Goal: Transaction & Acquisition: Subscribe to service/newsletter

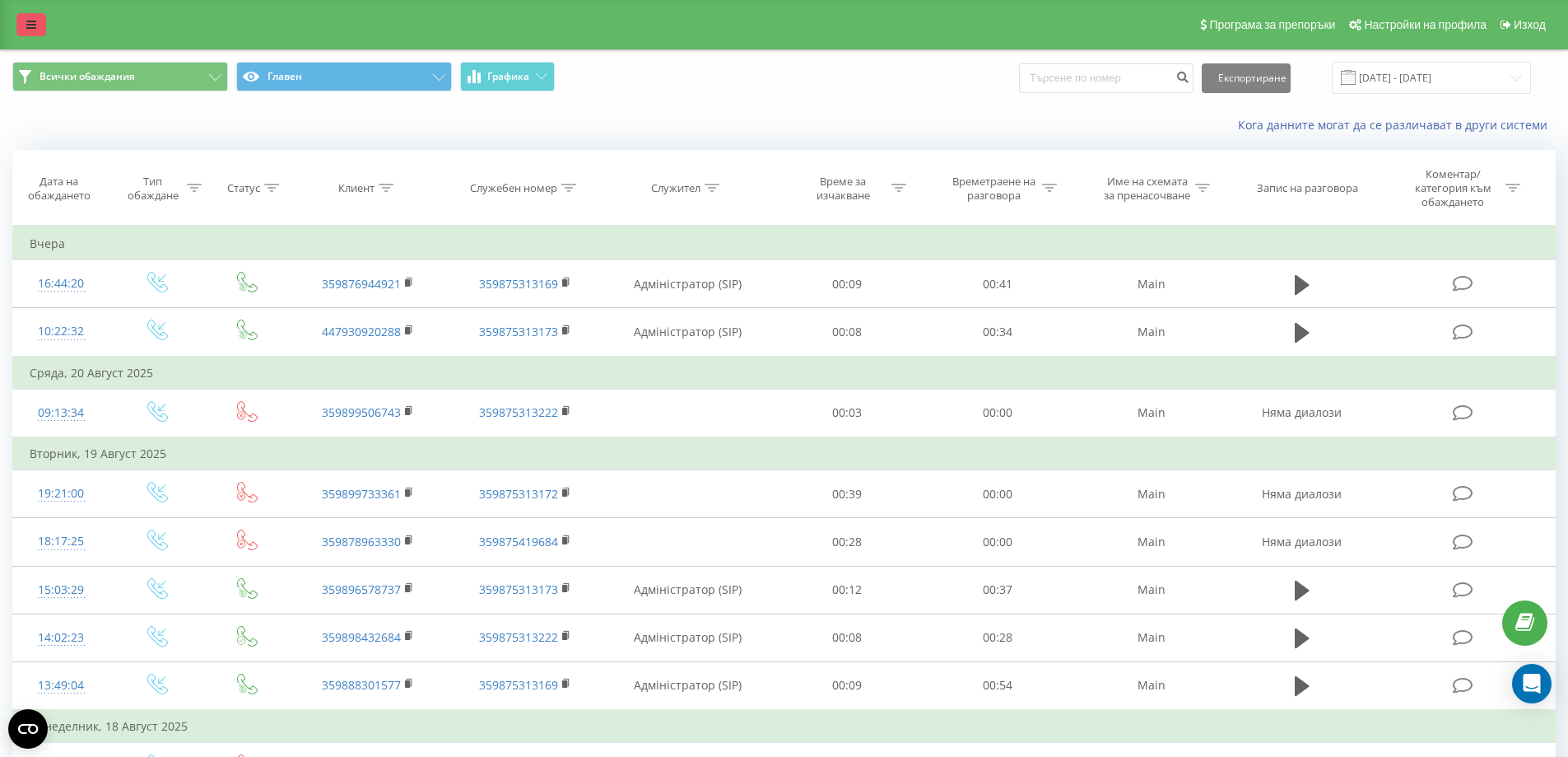
click at [32, 14] on link at bounding box center [31, 24] width 29 height 23
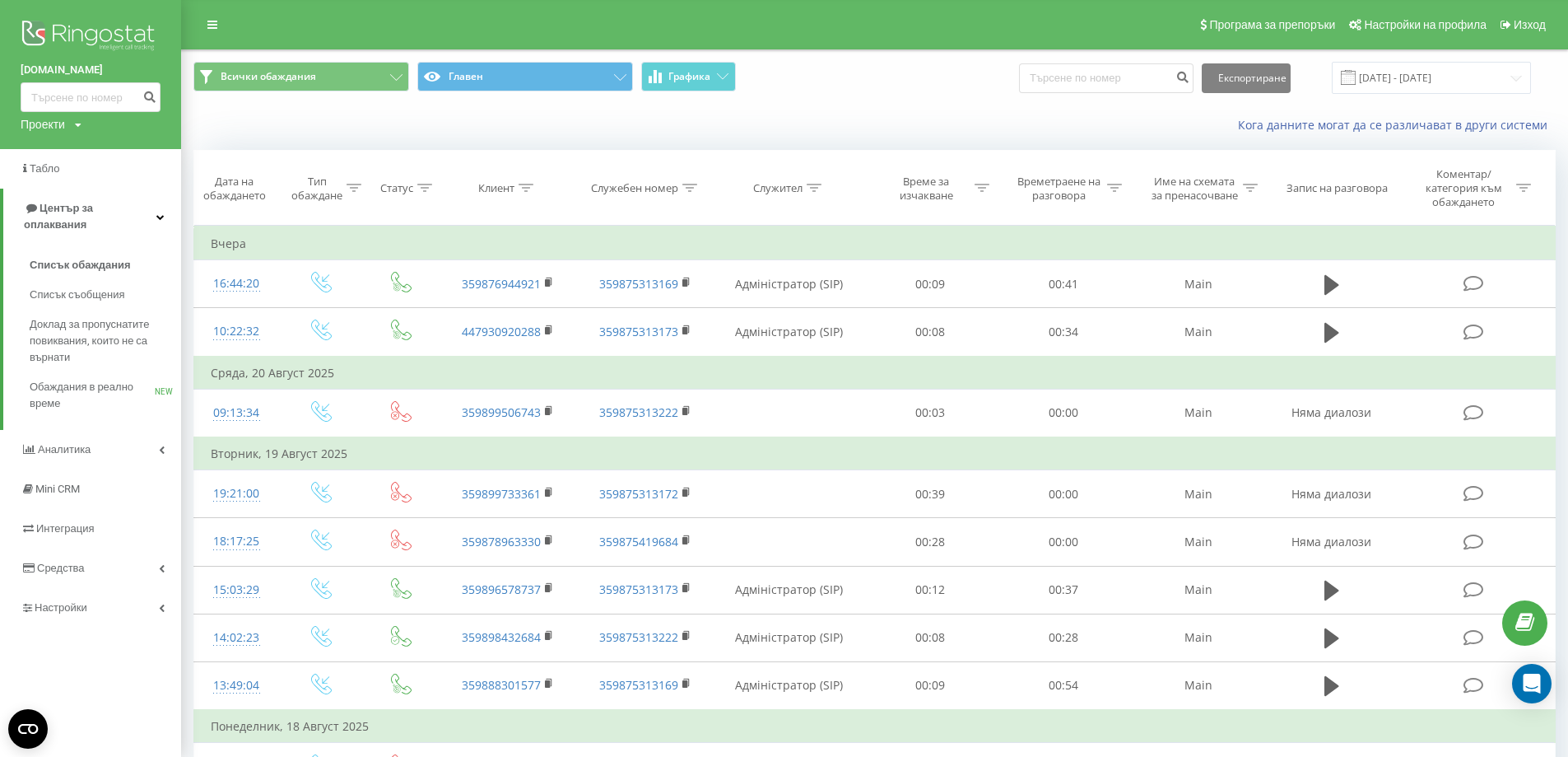
click at [71, 67] on link "[DOMAIN_NAME]" at bounding box center [90, 70] width 140 height 17
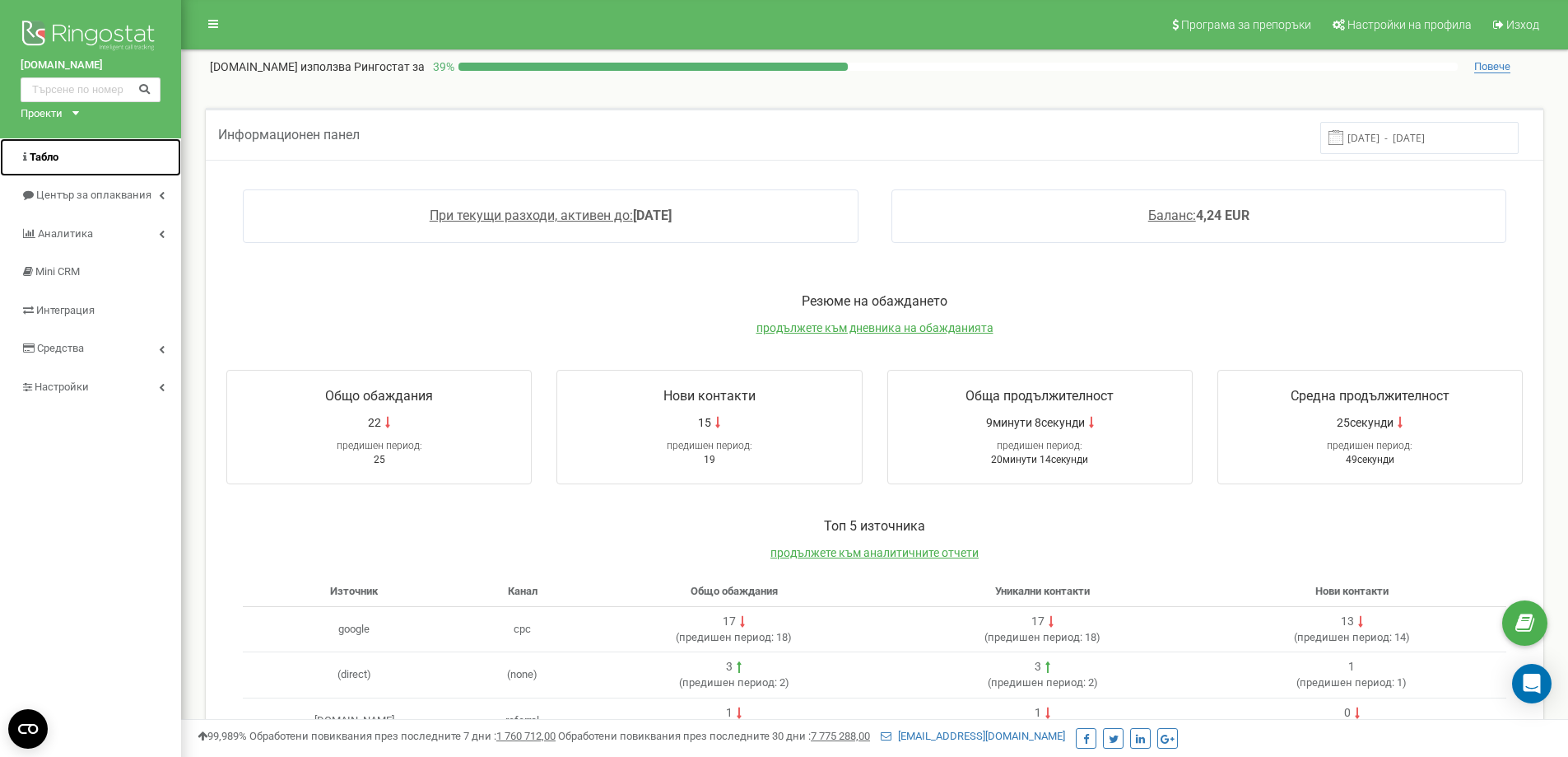
click at [47, 163] on span "Табло" at bounding box center [44, 157] width 29 height 13
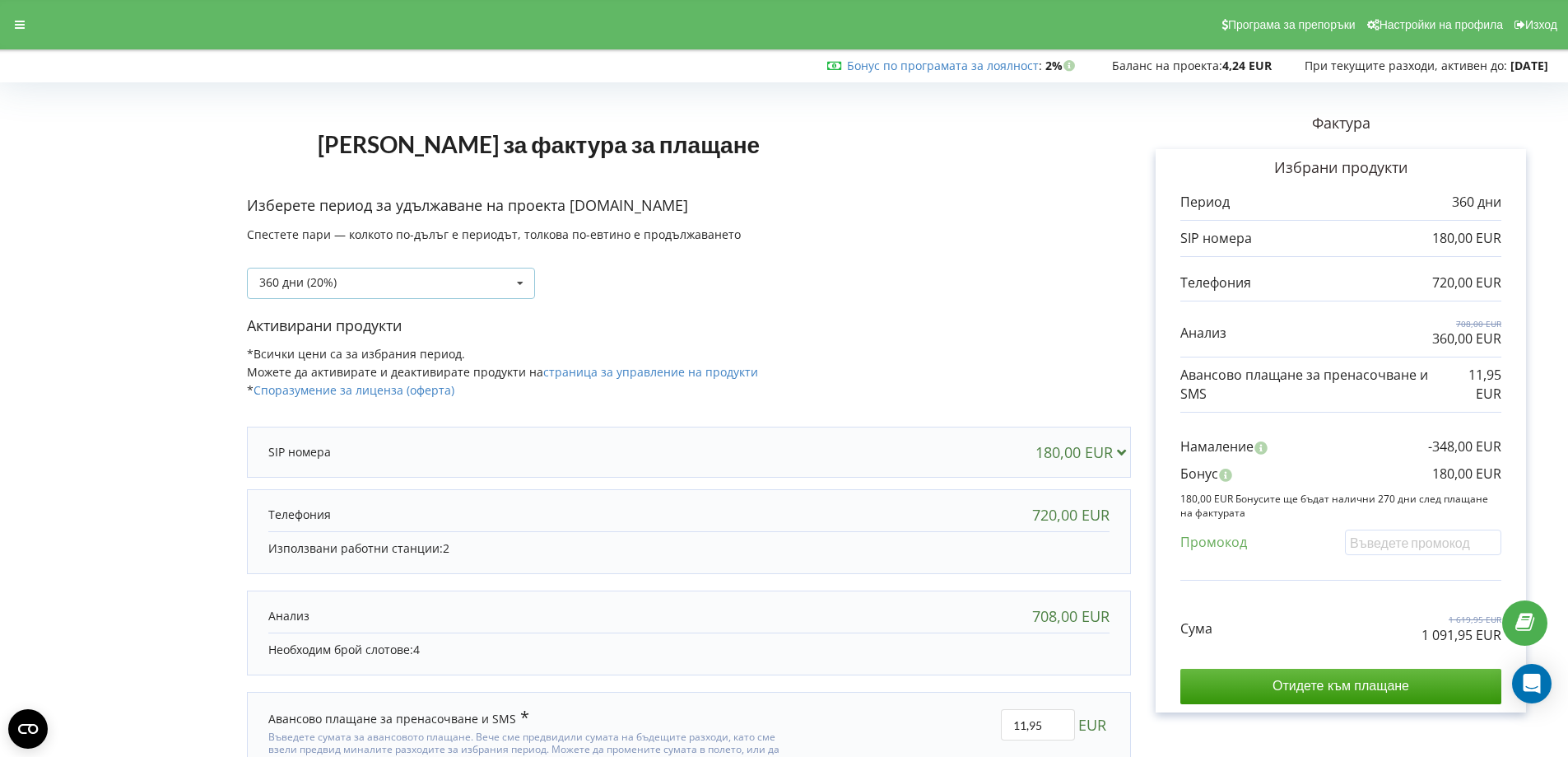
click at [364, 276] on div "360 дни (20%) Допъване на баланса без период 30 дни" at bounding box center [391, 283] width 288 height 31
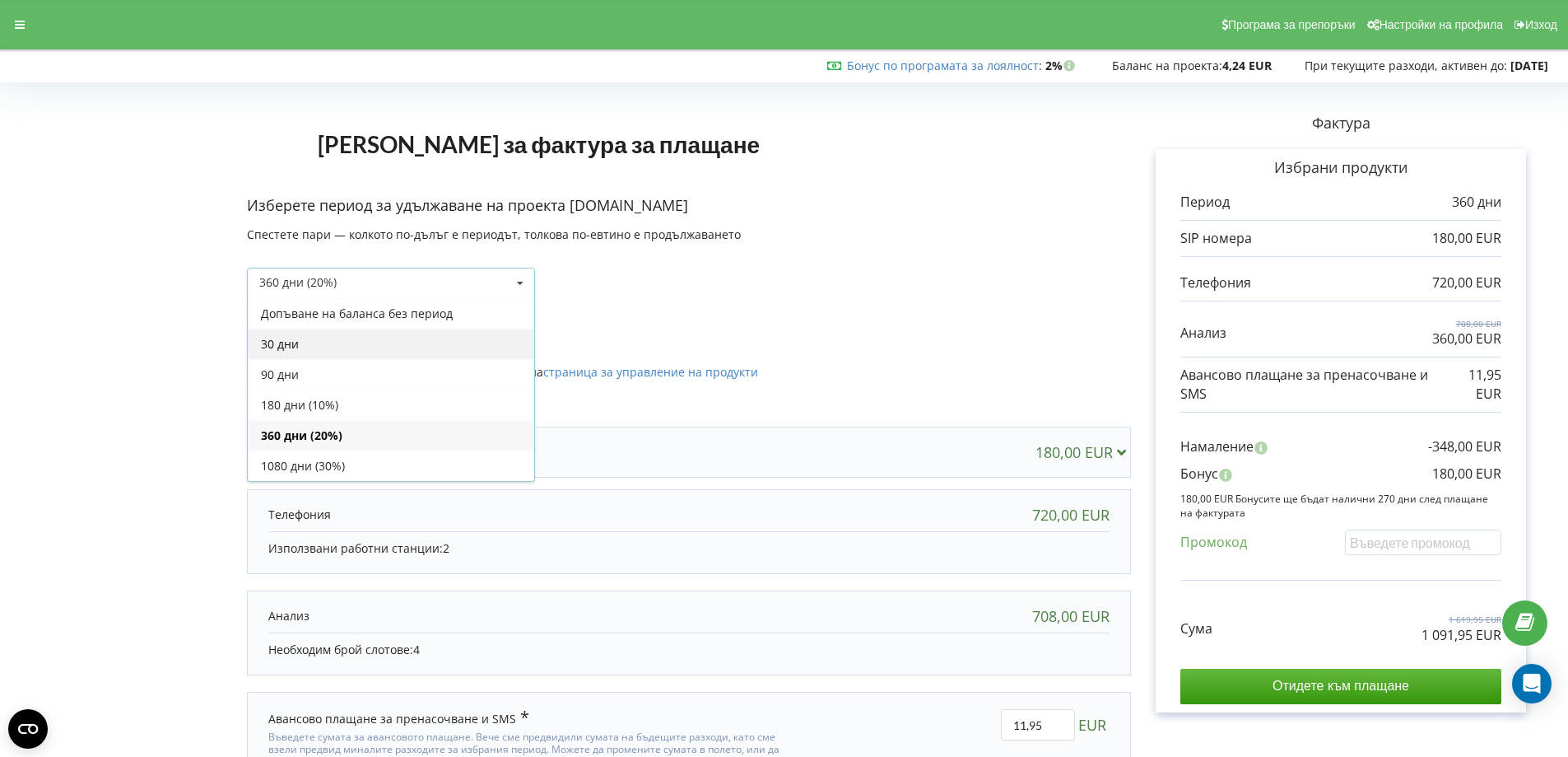
click at [277, 349] on div "30 дни" at bounding box center [391, 344] width 286 height 30
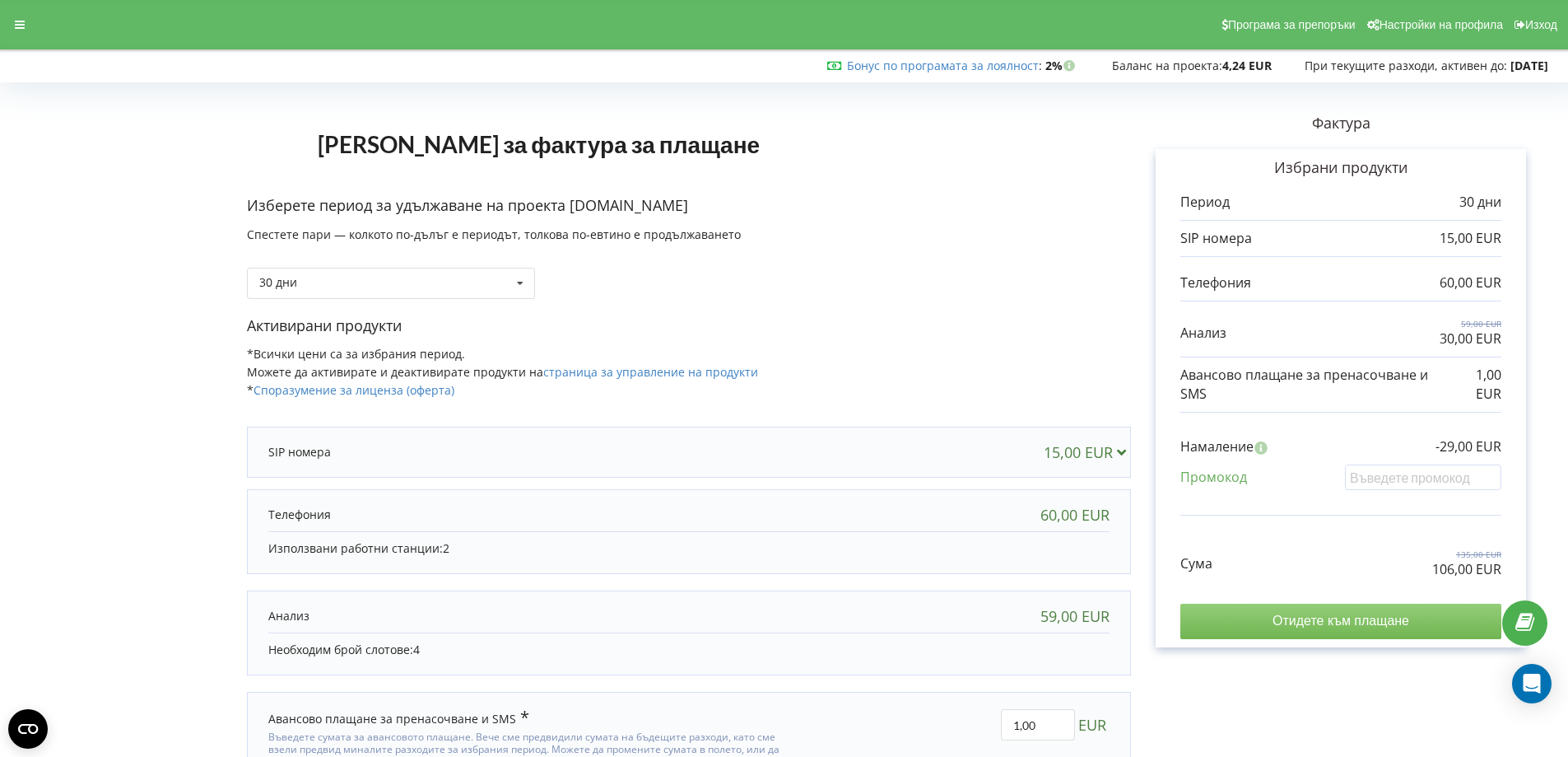
click at [1345, 610] on input "Отидете към плащане" at bounding box center [1340, 621] width 321 height 35
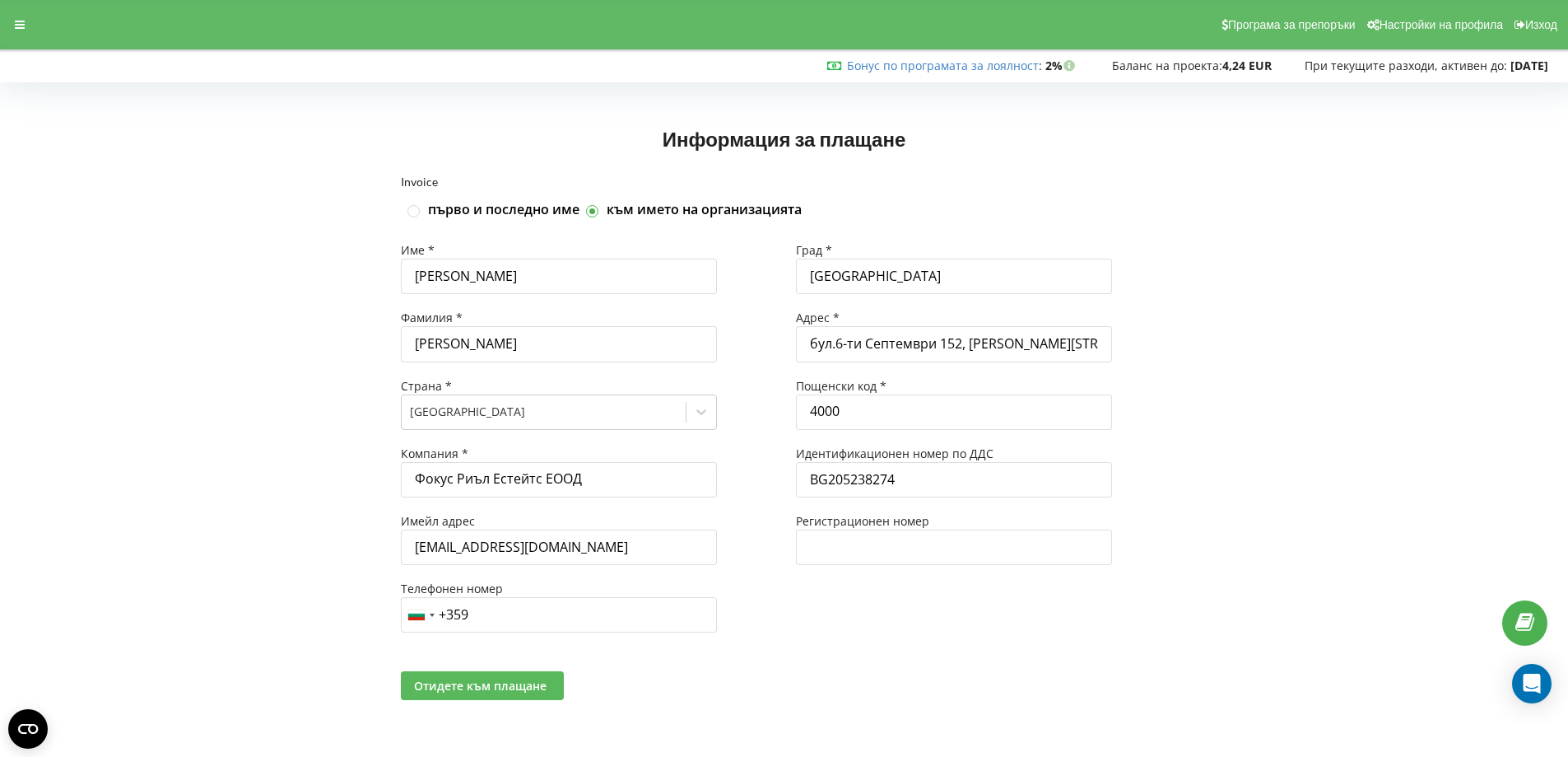
click at [496, 682] on span "Отидете към плащане" at bounding box center [480, 685] width 132 height 16
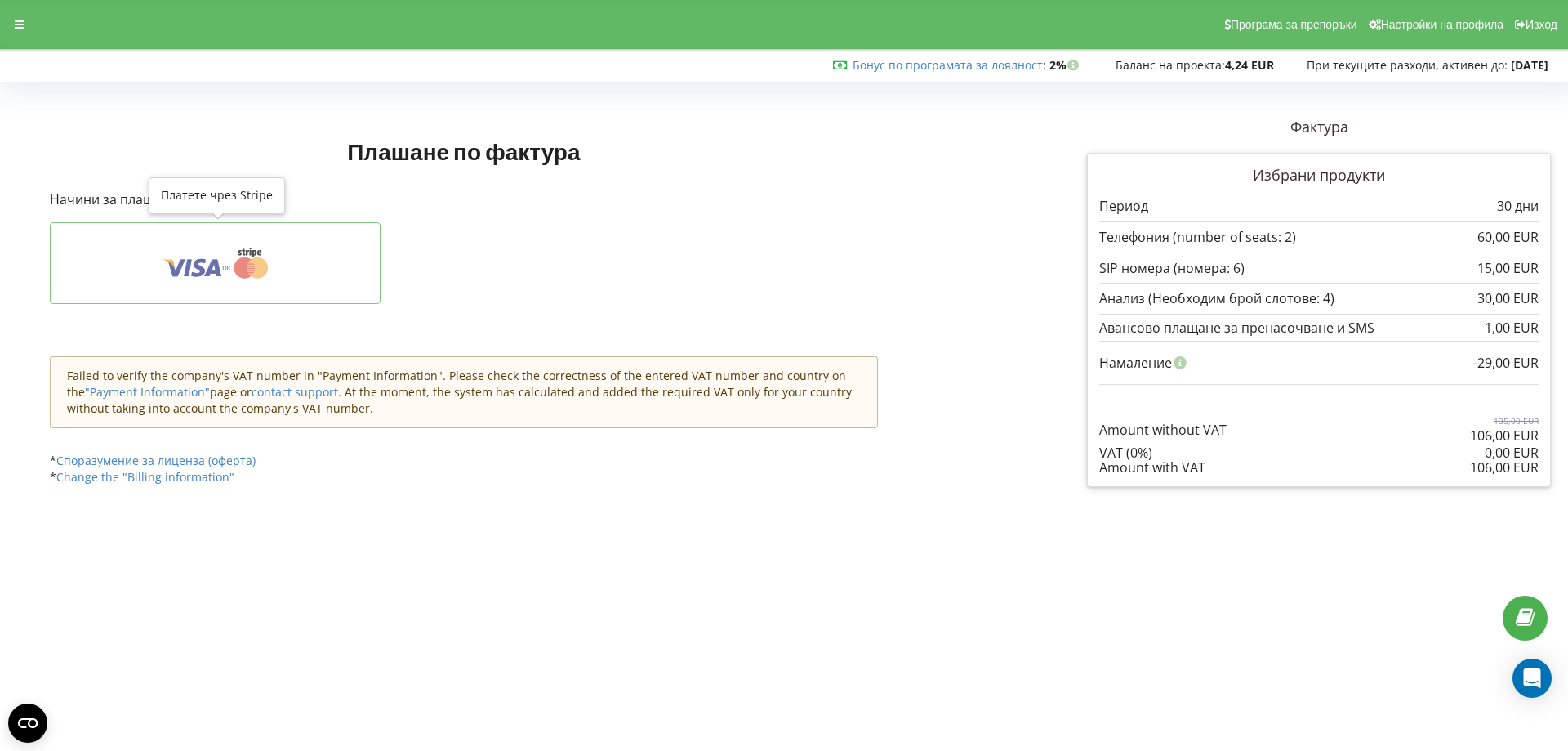
click at [185, 262] on icon at bounding box center [215, 262] width 281 height 31
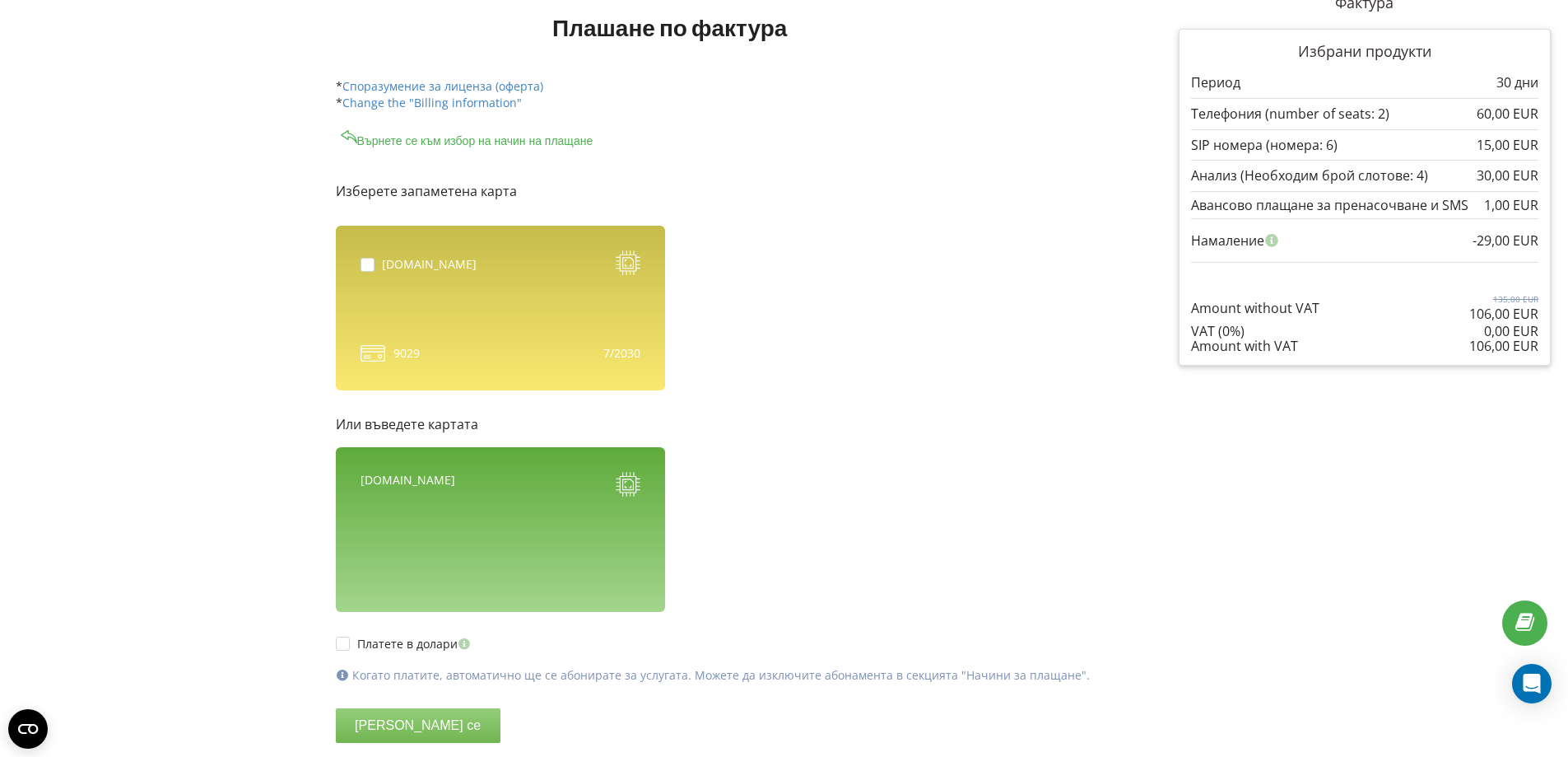
scroll to position [165, 0]
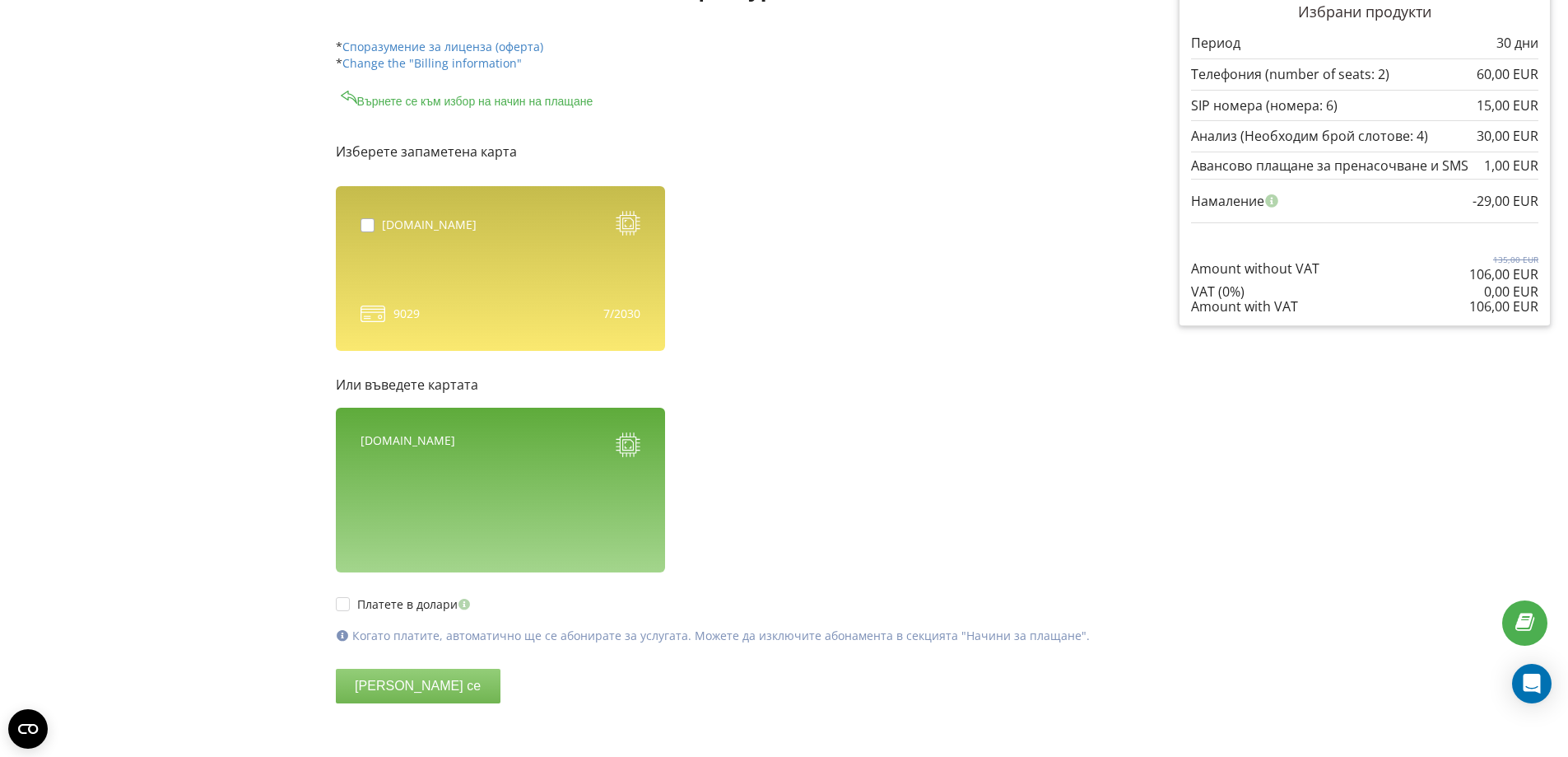
click at [360, 218] on label at bounding box center [370, 218] width 21 height 0
checkbox input "true"
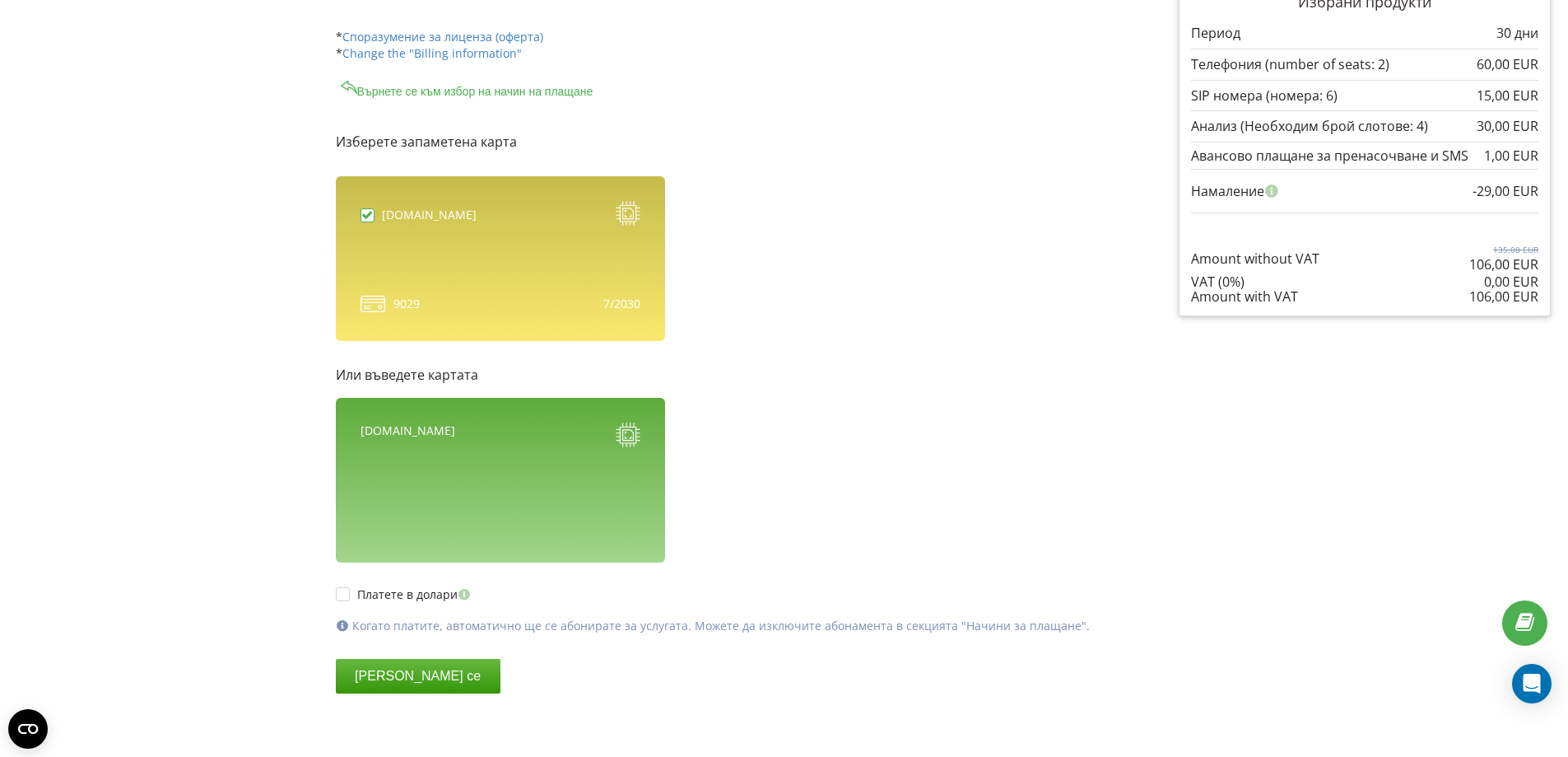
scroll to position [178, 0]
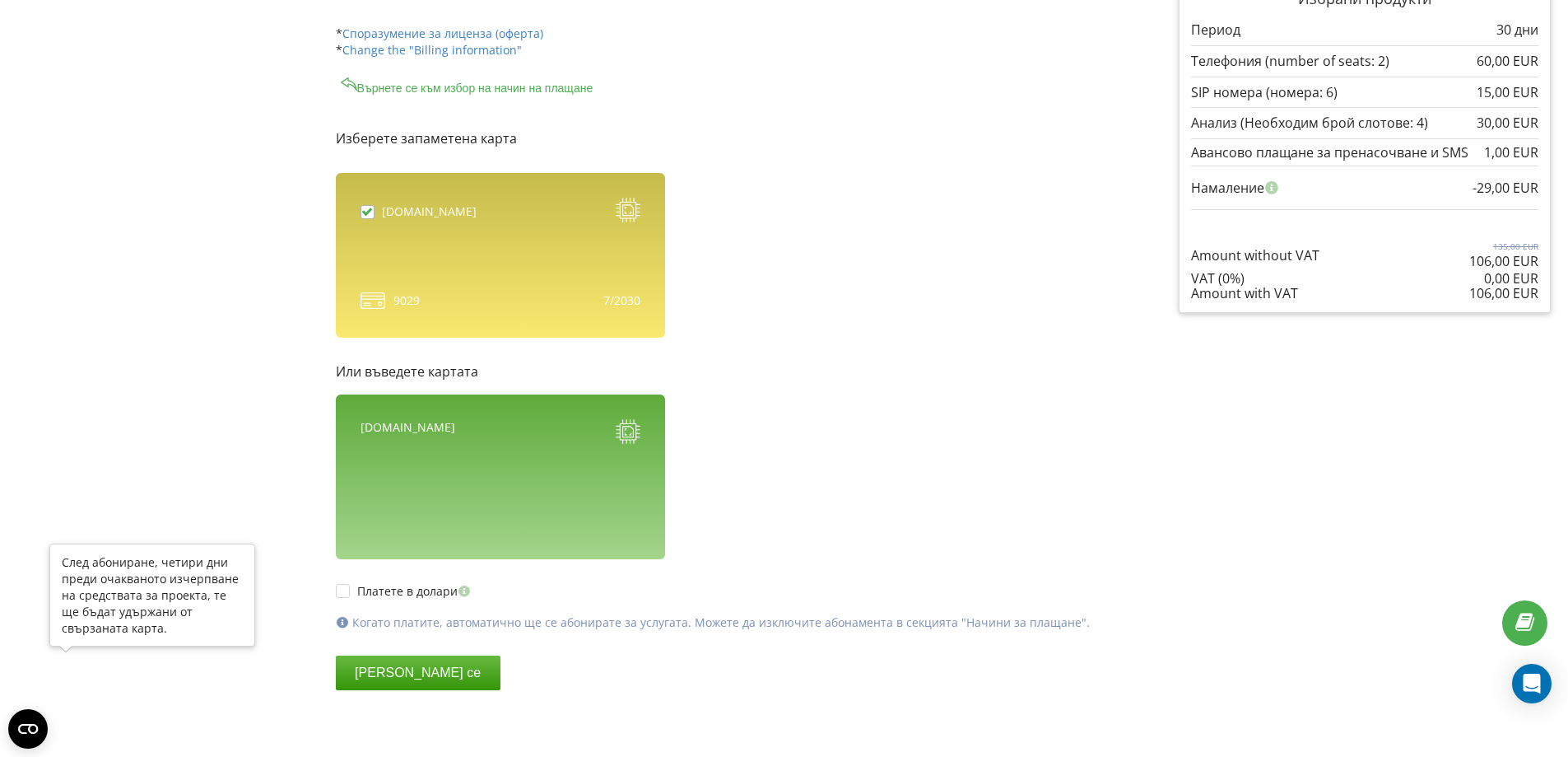
click at [336, 668] on button "[PERSON_NAME] се" at bounding box center [418, 672] width 165 height 35
